Goal: Check status

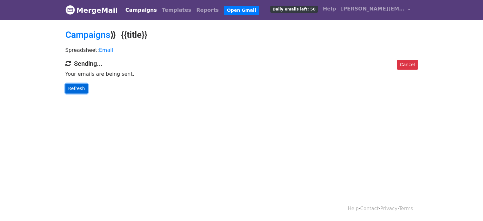
click at [80, 89] on link "Refresh" at bounding box center [76, 89] width 23 height 10
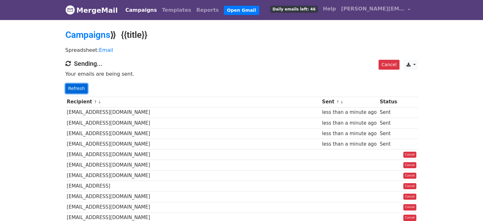
click at [79, 89] on link "Refresh" at bounding box center [76, 89] width 23 height 10
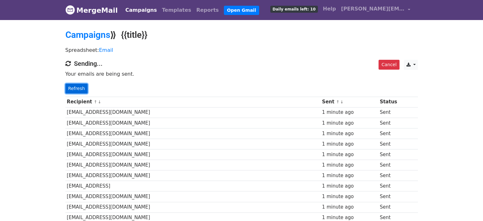
click at [72, 86] on link "Refresh" at bounding box center [76, 89] width 23 height 10
click at [75, 87] on link "Refresh" at bounding box center [76, 89] width 23 height 10
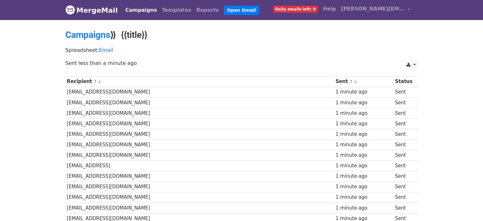
click at [169, 50] on p "Spreadsheet: Email" at bounding box center [241, 50] width 352 height 7
